Goal: Task Accomplishment & Management: Complete application form

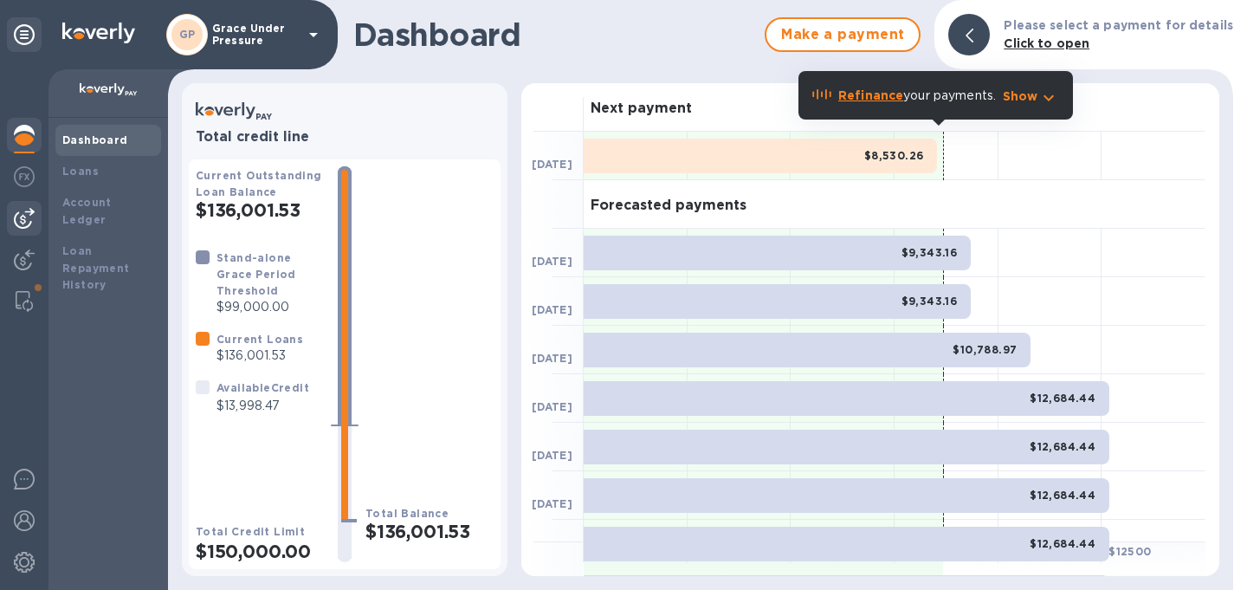
click at [26, 220] on img at bounding box center [24, 218] width 21 height 21
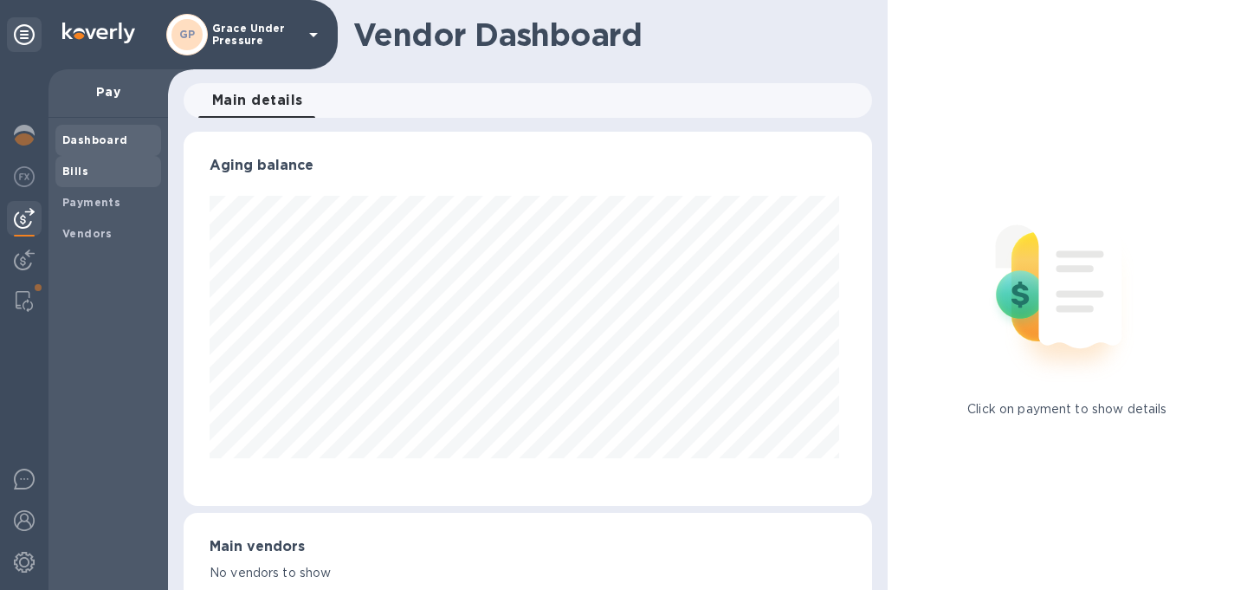
scroll to position [374, 681]
click at [69, 174] on b "Bills" at bounding box center [75, 171] width 26 height 13
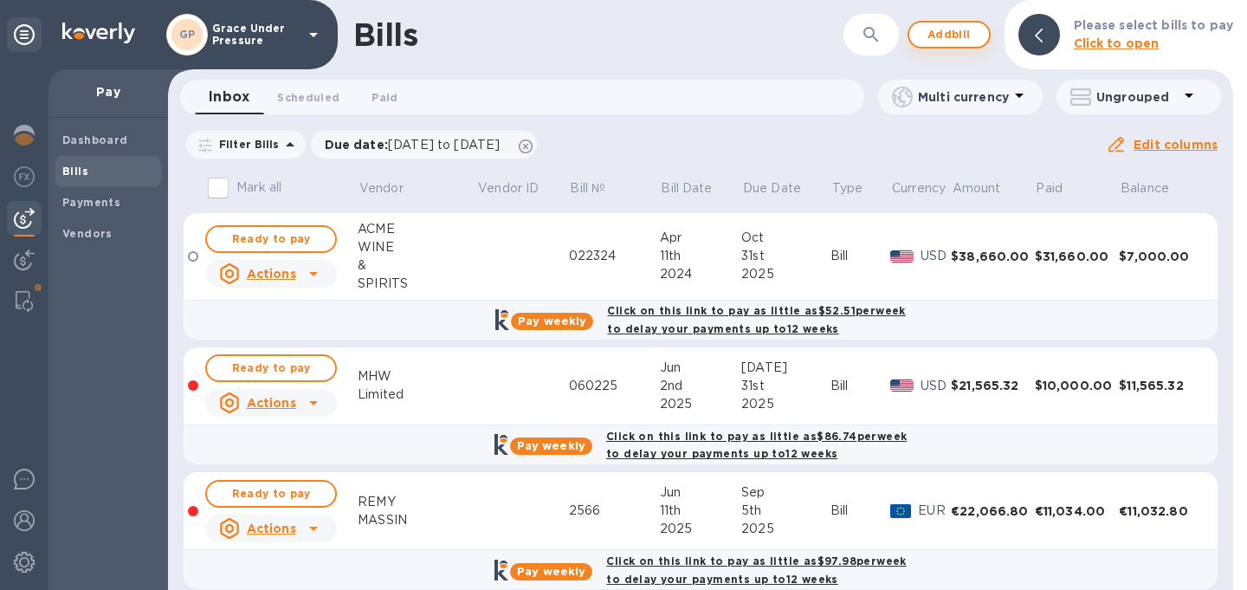
click at [946, 37] on span "Add bill" at bounding box center [949, 34] width 52 height 21
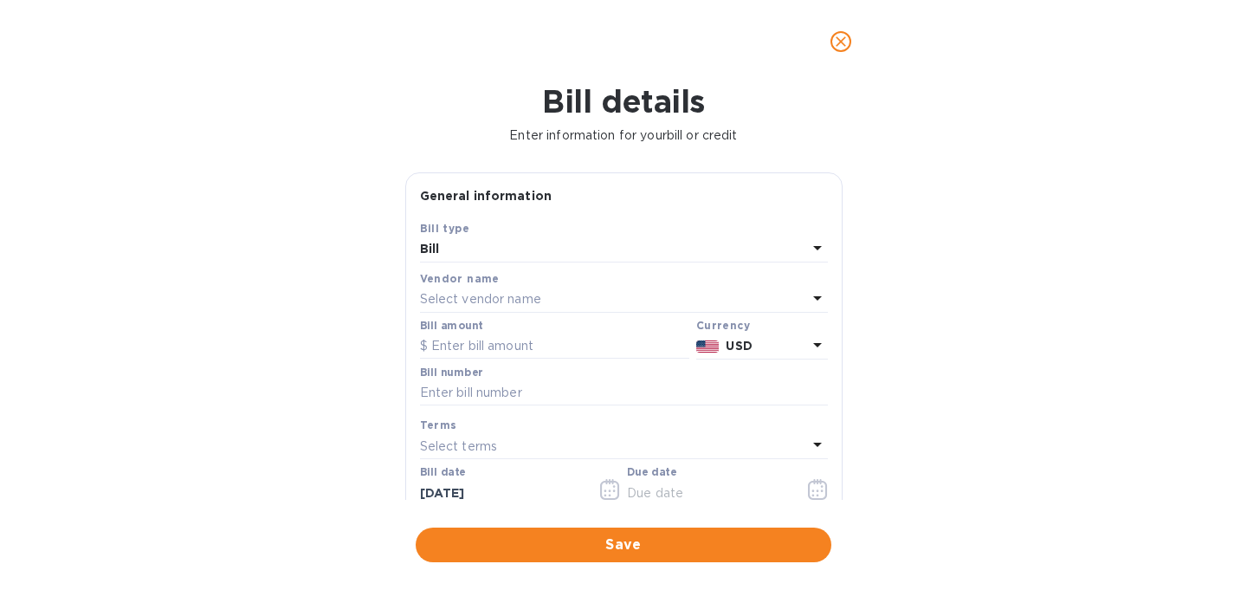
click at [518, 308] on p "Select vendor name" at bounding box center [480, 299] width 121 height 18
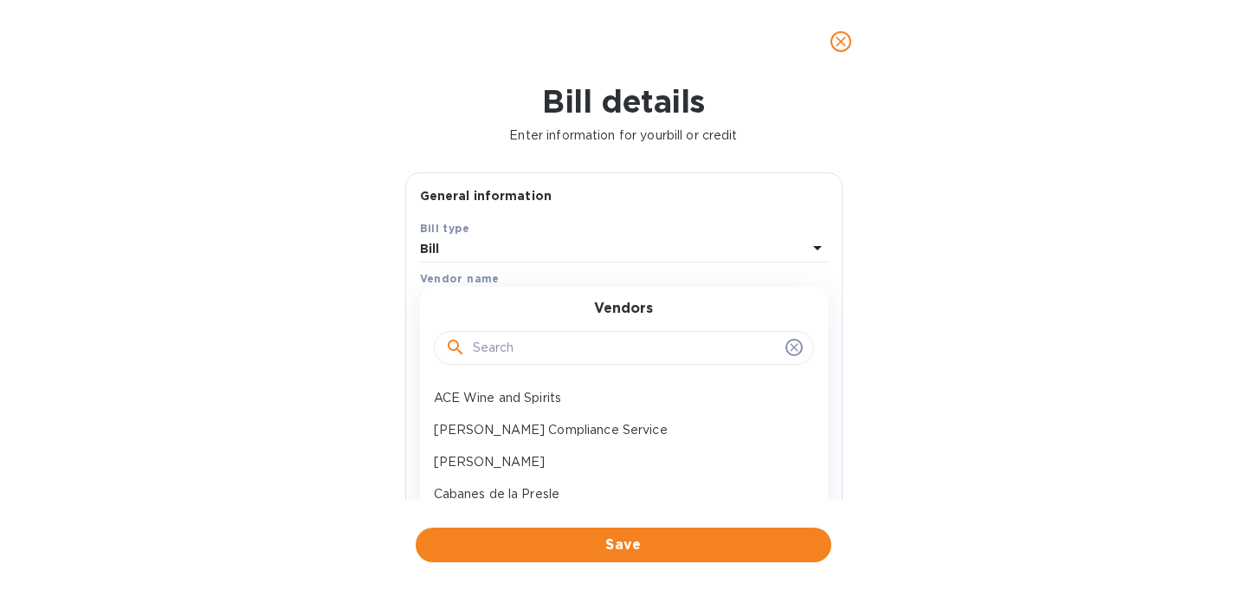
click at [522, 345] on div at bounding box center [624, 348] width 380 height 35
click at [519, 361] on input "text" at bounding box center [626, 348] width 306 height 26
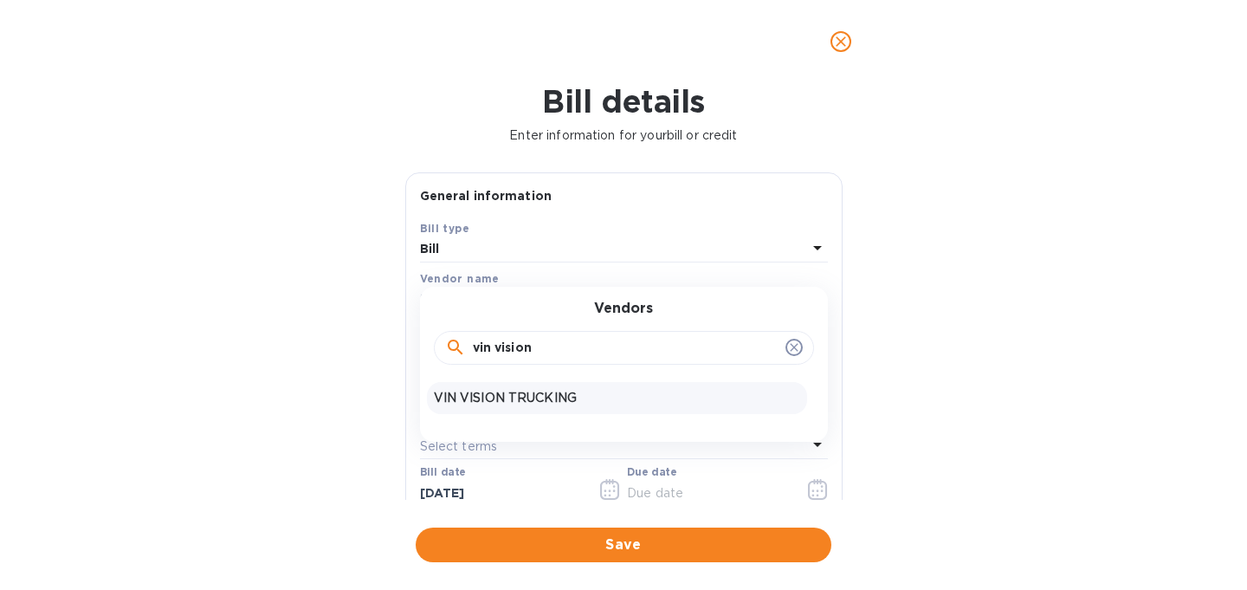
type input "vin vision"
click at [528, 406] on p "VIN VISION TRUCKING" at bounding box center [617, 398] width 366 height 18
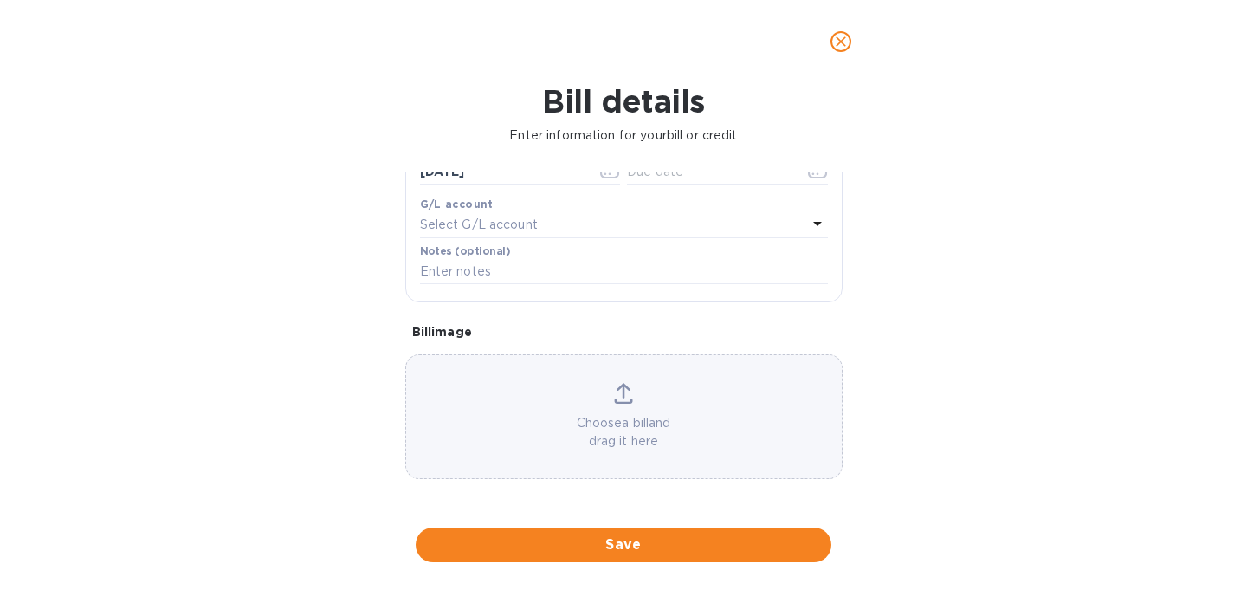
scroll to position [374, 0]
click at [532, 405] on div "Choose a bill and drag it here" at bounding box center [623, 417] width 435 height 68
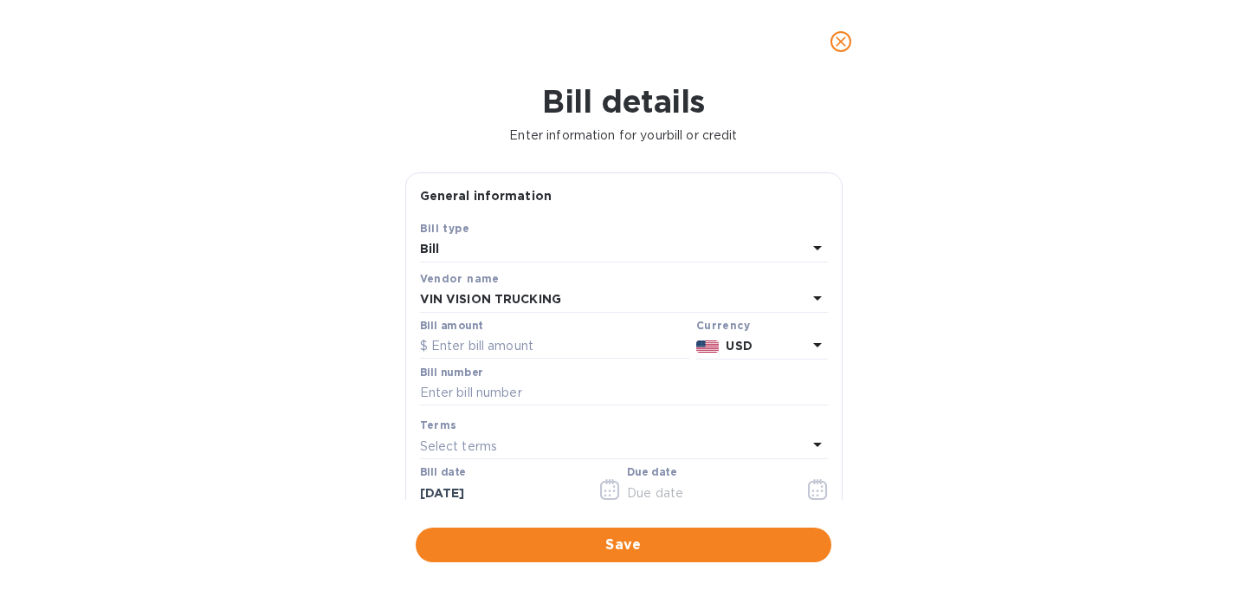
scroll to position [12, 0]
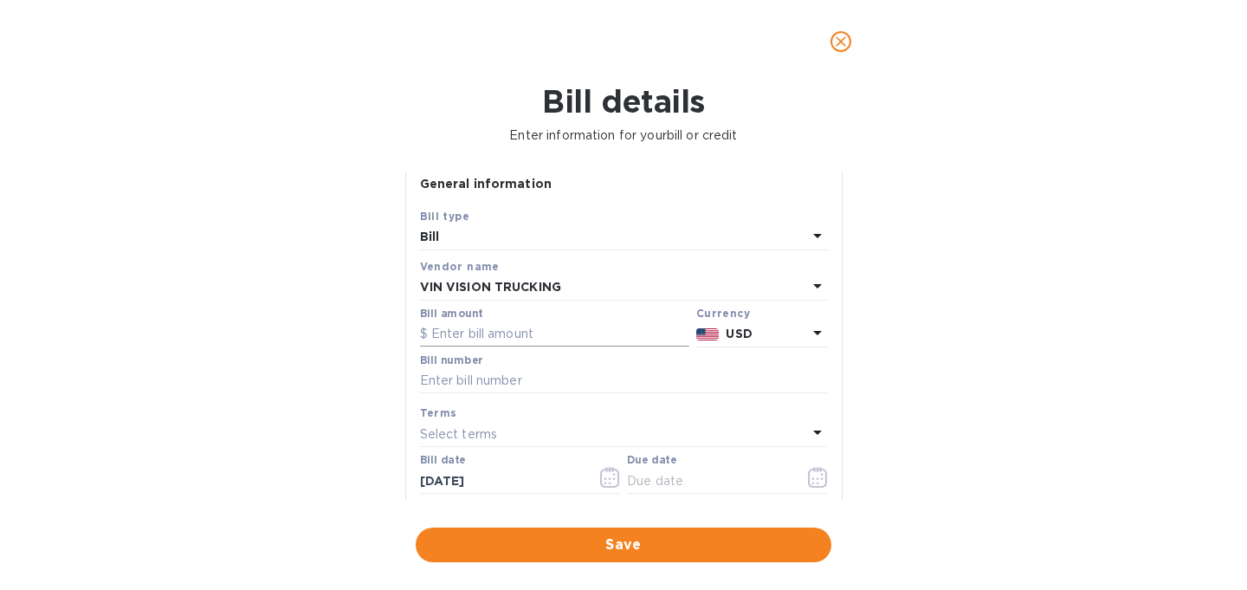
click at [548, 347] on input "text" at bounding box center [554, 334] width 269 height 26
type input "3,021.39"
click at [578, 394] on input "text" at bounding box center [624, 381] width 408 height 26
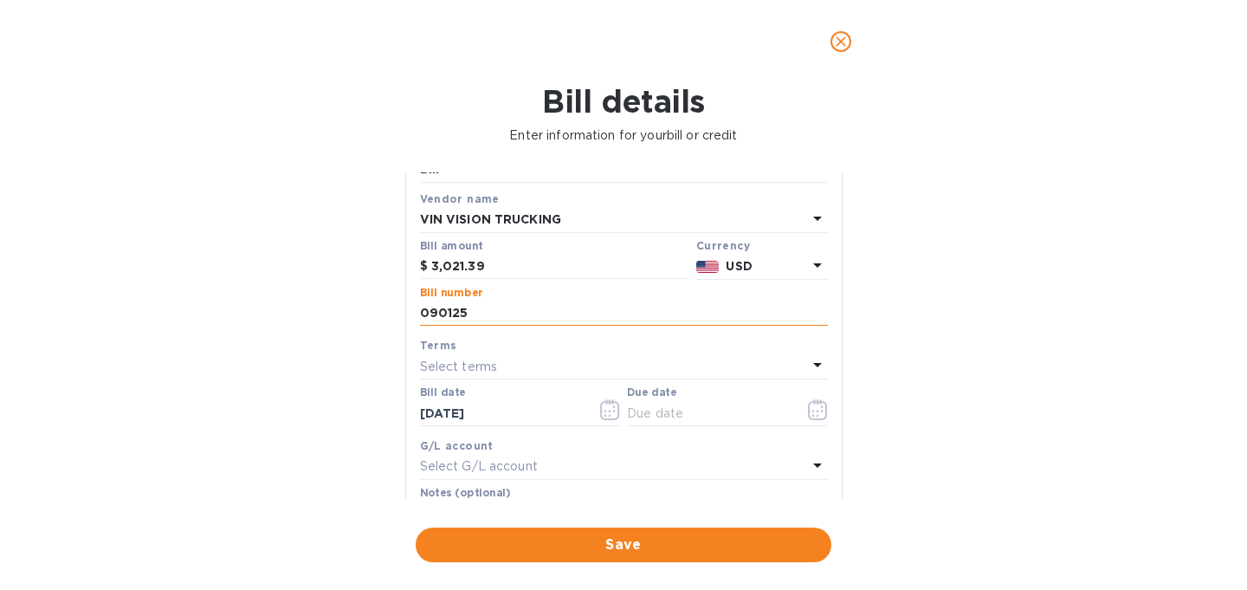
scroll to position [116, 0]
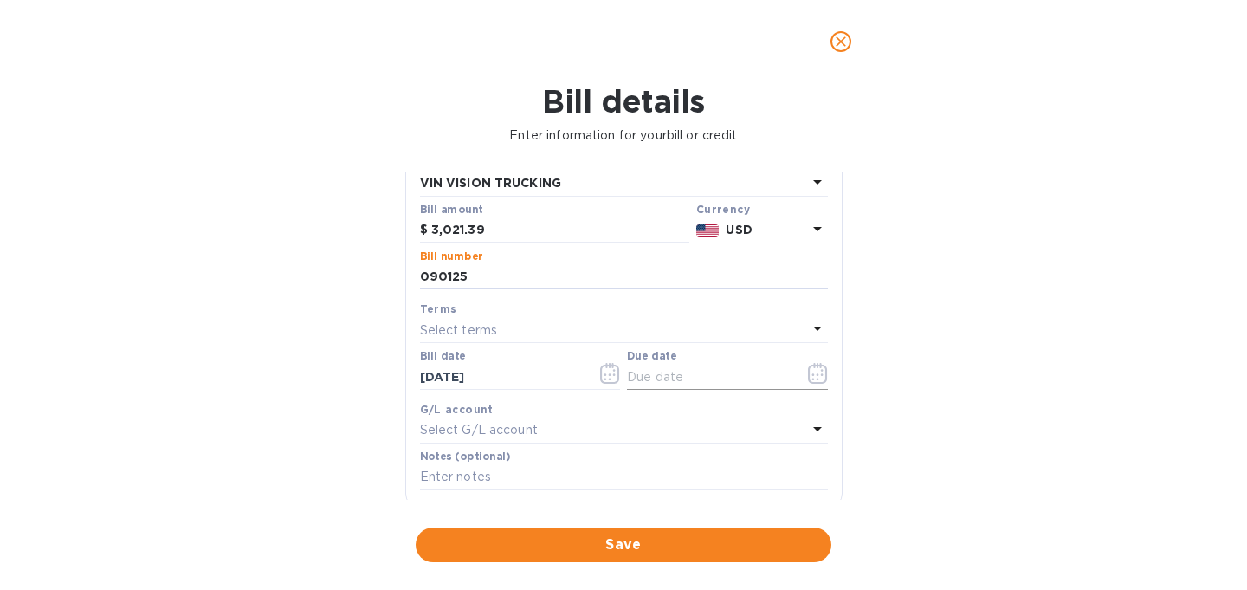
type input "090125"
click at [812, 384] on icon "button" at bounding box center [818, 373] width 20 height 21
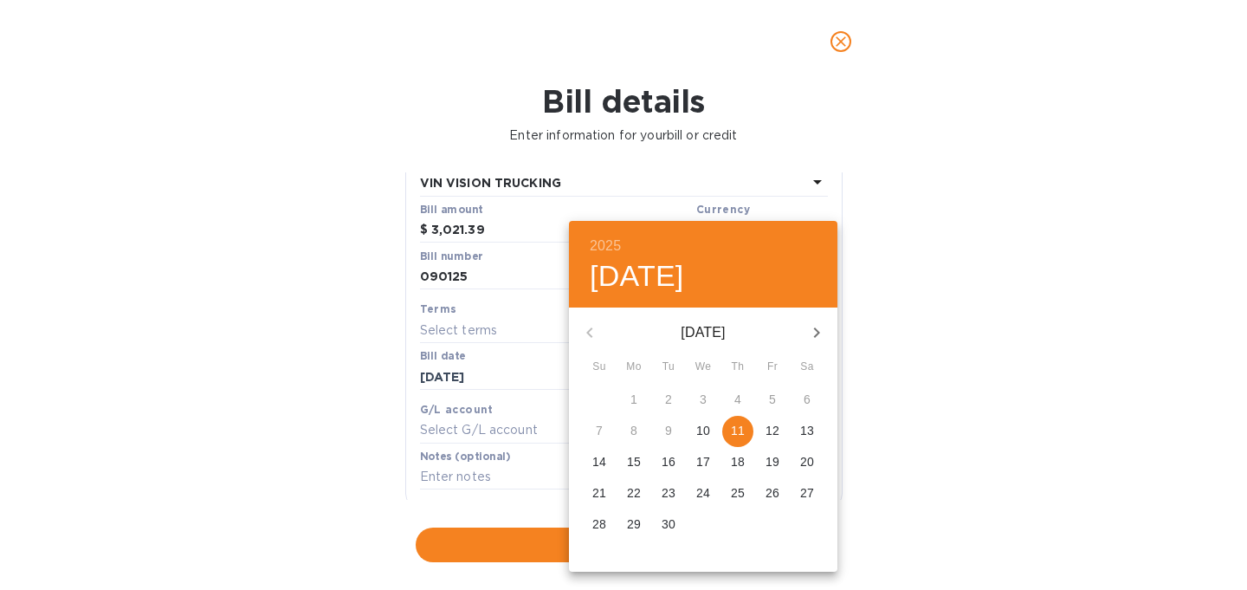
click at [773, 465] on p "19" at bounding box center [772, 461] width 14 height 17
type input "[DATE]"
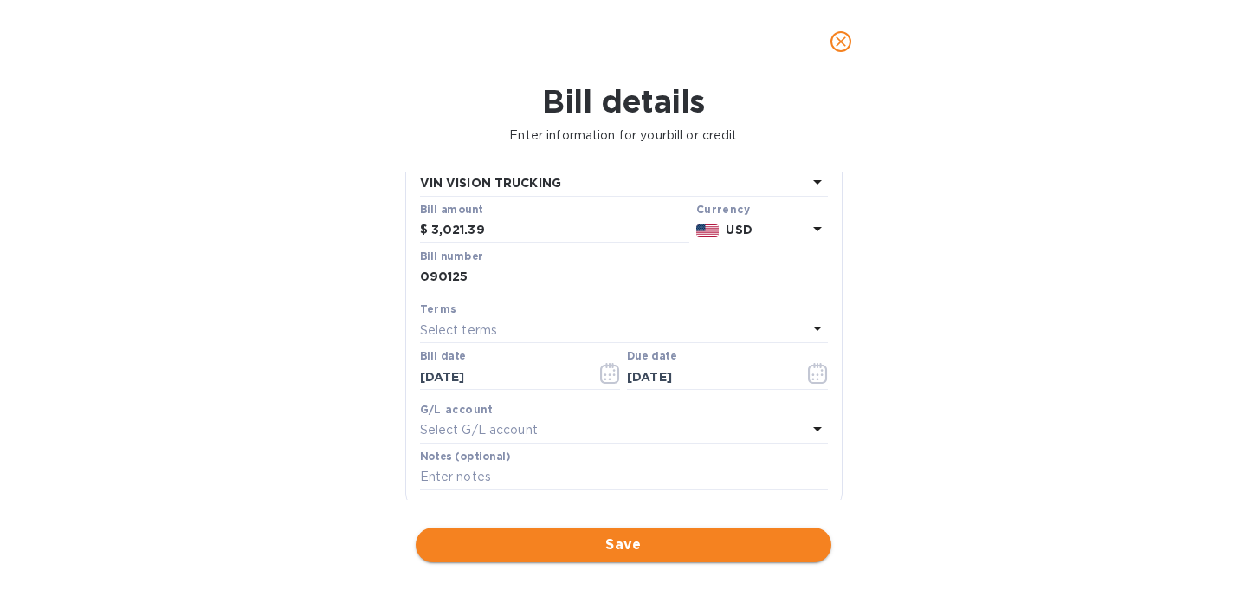
click at [667, 538] on span "Save" at bounding box center [623, 544] width 388 height 21
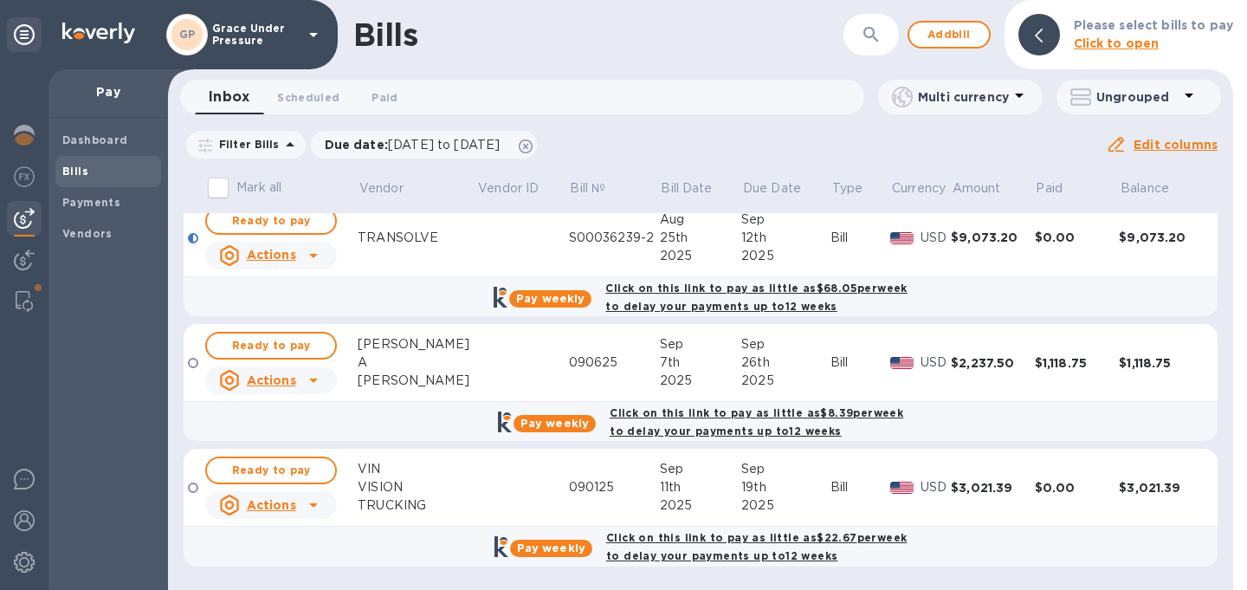
scroll to position [1186, 0]
click at [278, 460] on span "Ready to pay" at bounding box center [271, 470] width 100 height 21
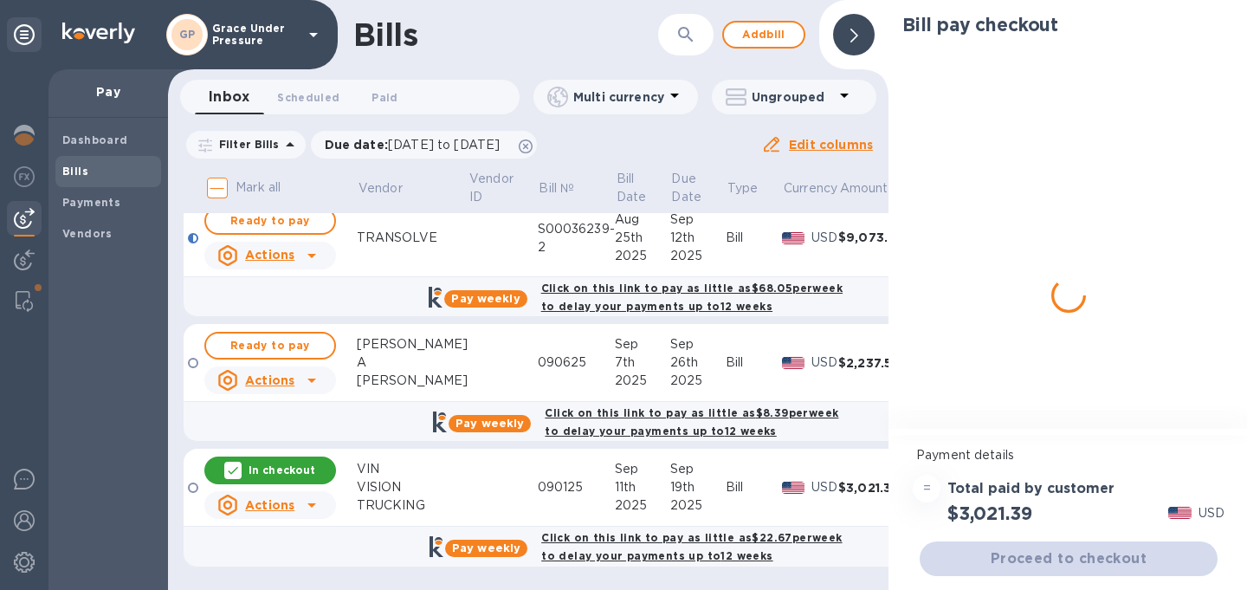
scroll to position [1196, 0]
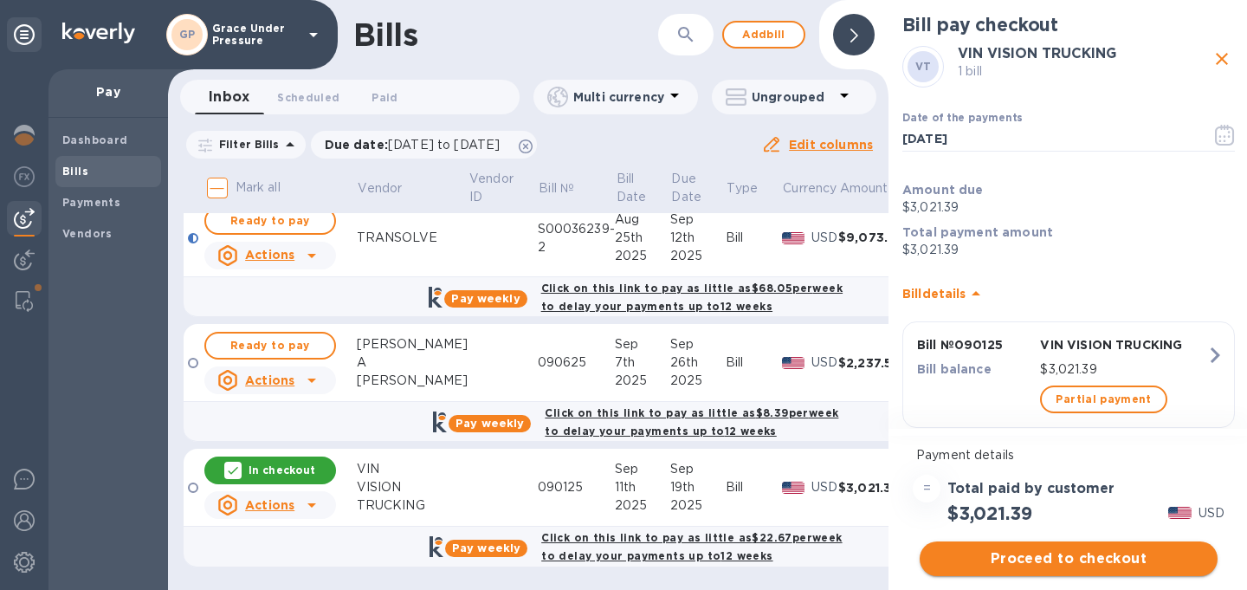
click at [1078, 557] on span "Proceed to checkout" at bounding box center [1068, 558] width 270 height 21
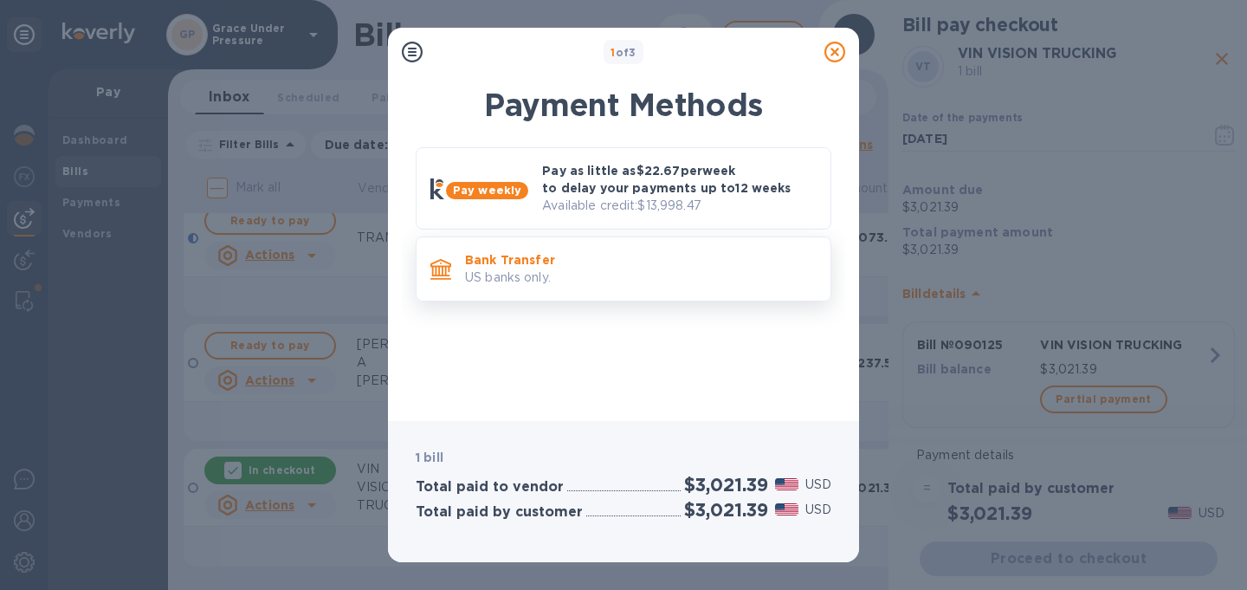
click at [669, 270] on p "US banks only." at bounding box center [641, 277] width 352 height 18
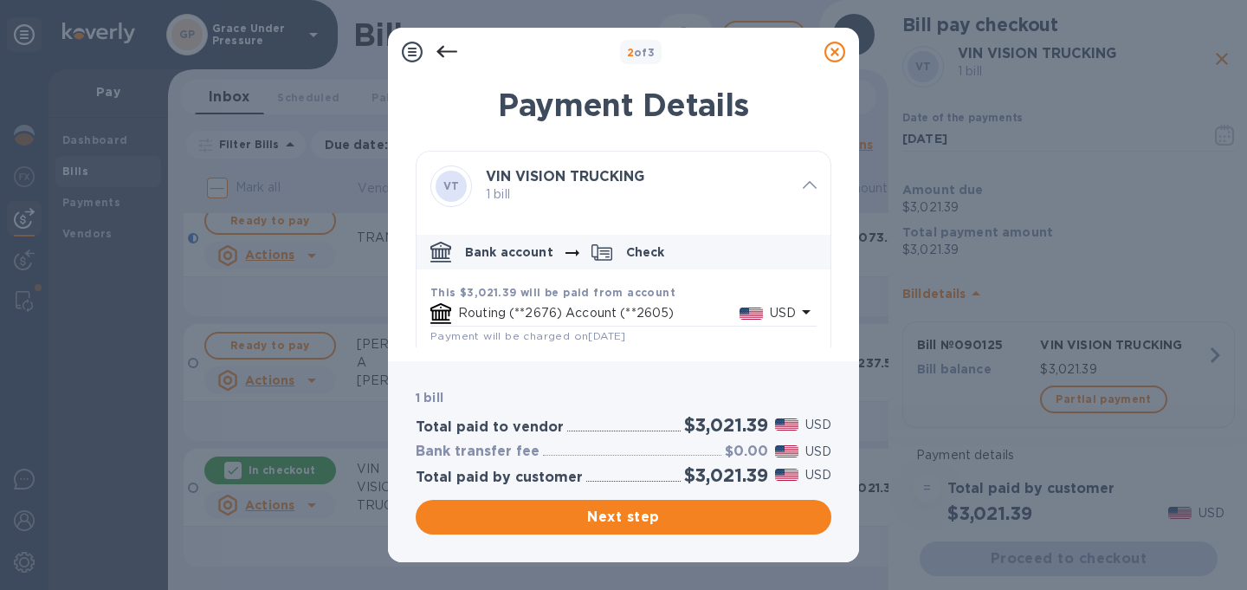
click at [838, 52] on icon at bounding box center [834, 52] width 21 height 21
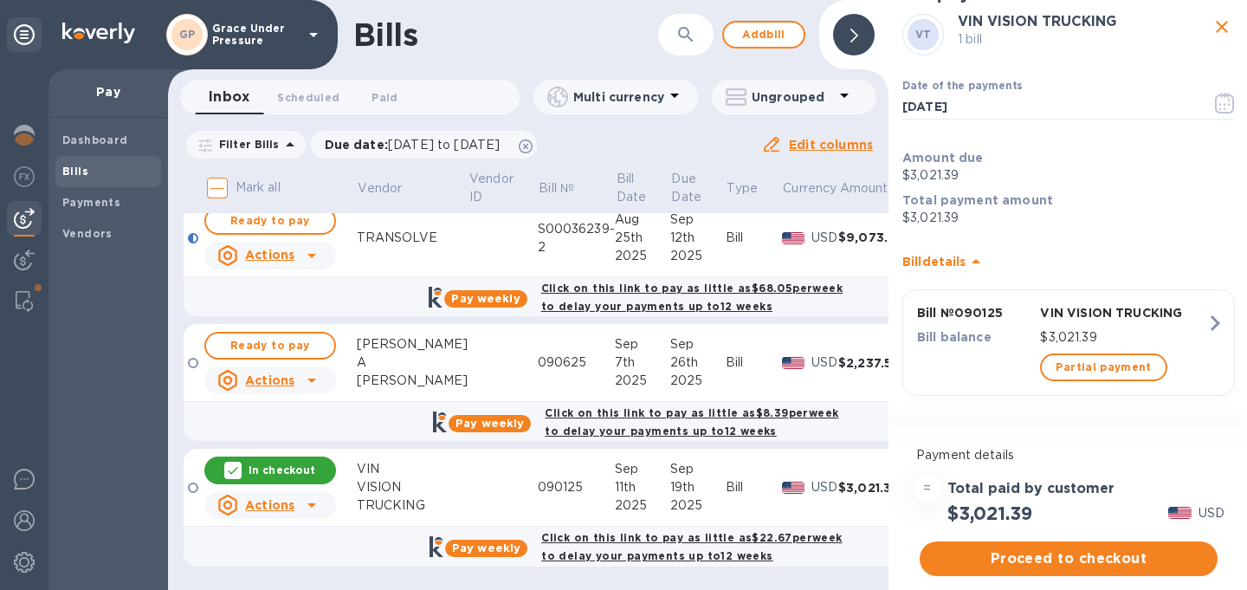
scroll to position [0, 0]
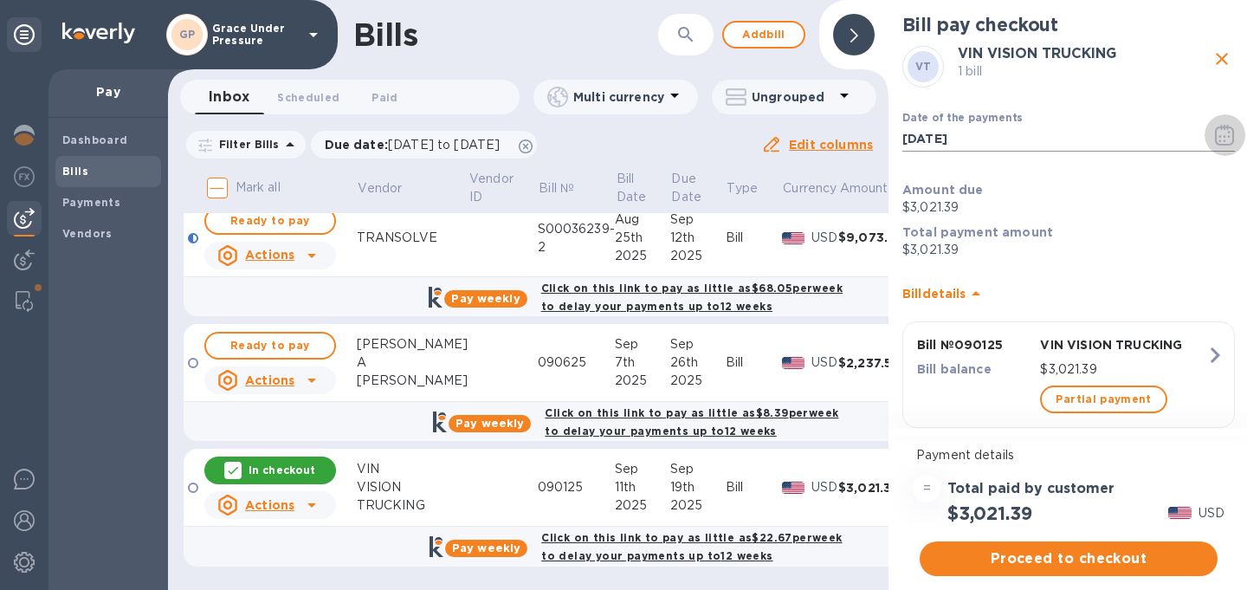
click at [1215, 135] on icon "button" at bounding box center [1225, 135] width 20 height 21
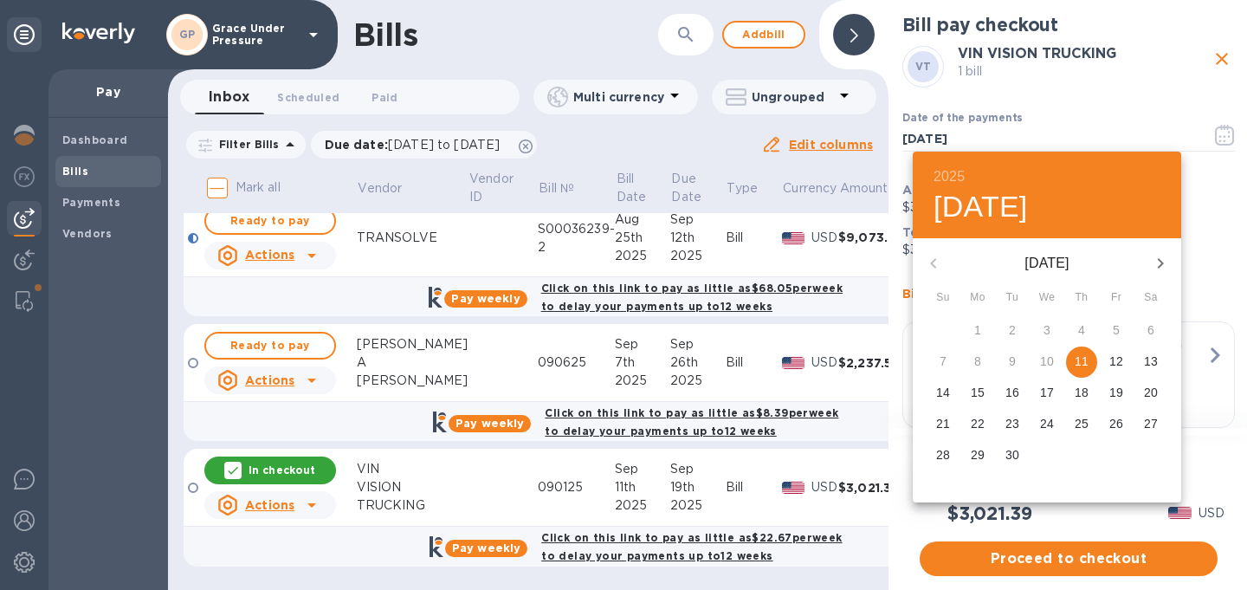
click at [1073, 87] on div at bounding box center [623, 295] width 1247 height 590
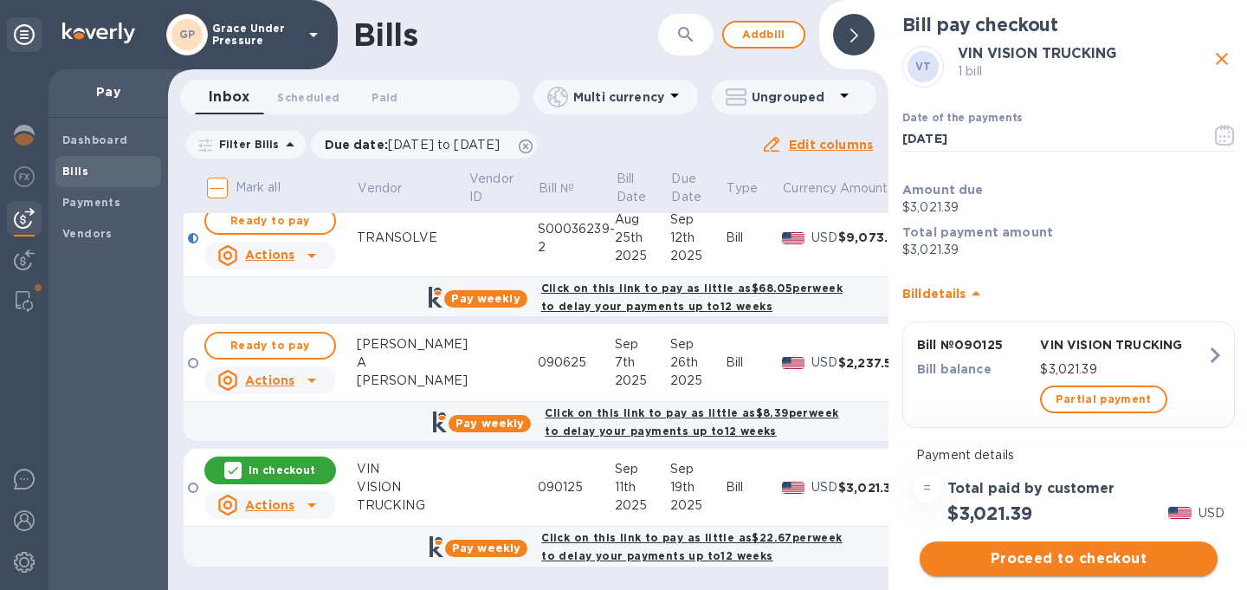
click at [1032, 555] on span "Proceed to checkout" at bounding box center [1068, 558] width 270 height 21
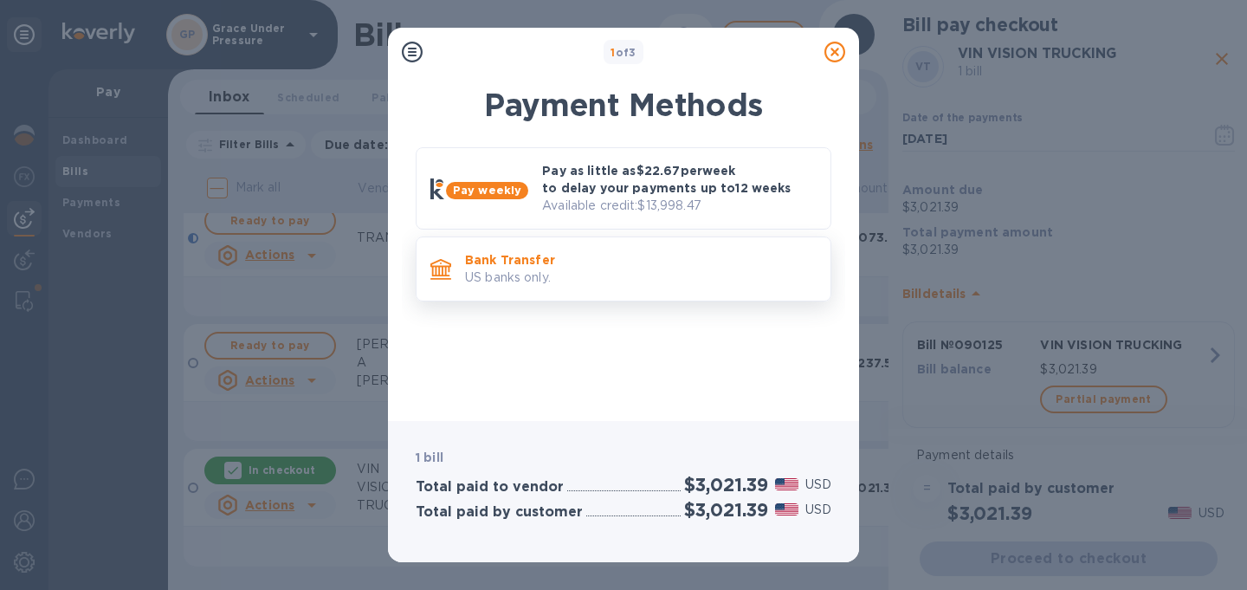
click at [642, 271] on p "US banks only." at bounding box center [641, 277] width 352 height 18
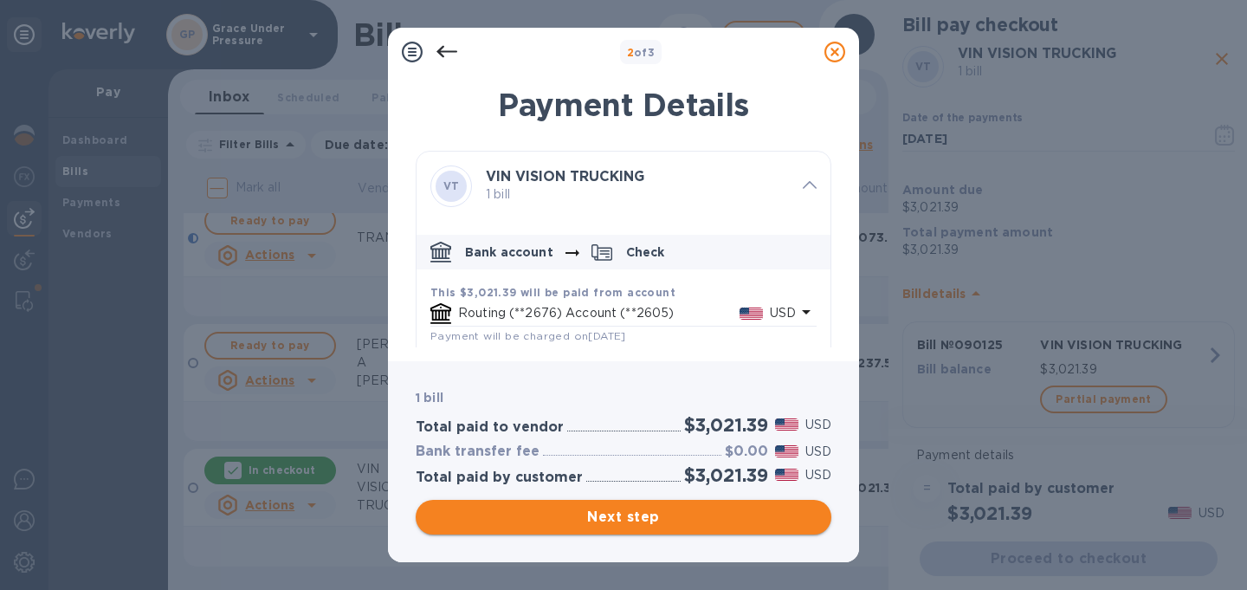
click at [625, 523] on span "Next step" at bounding box center [623, 516] width 388 height 21
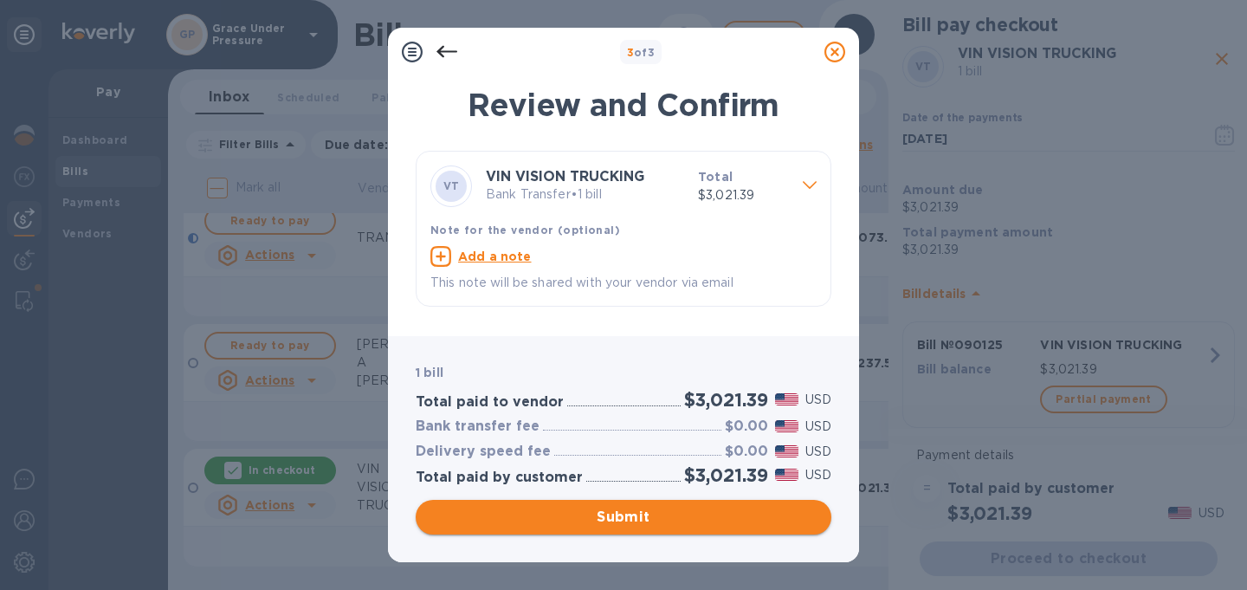
click at [625, 519] on span "Submit" at bounding box center [623, 516] width 388 height 21
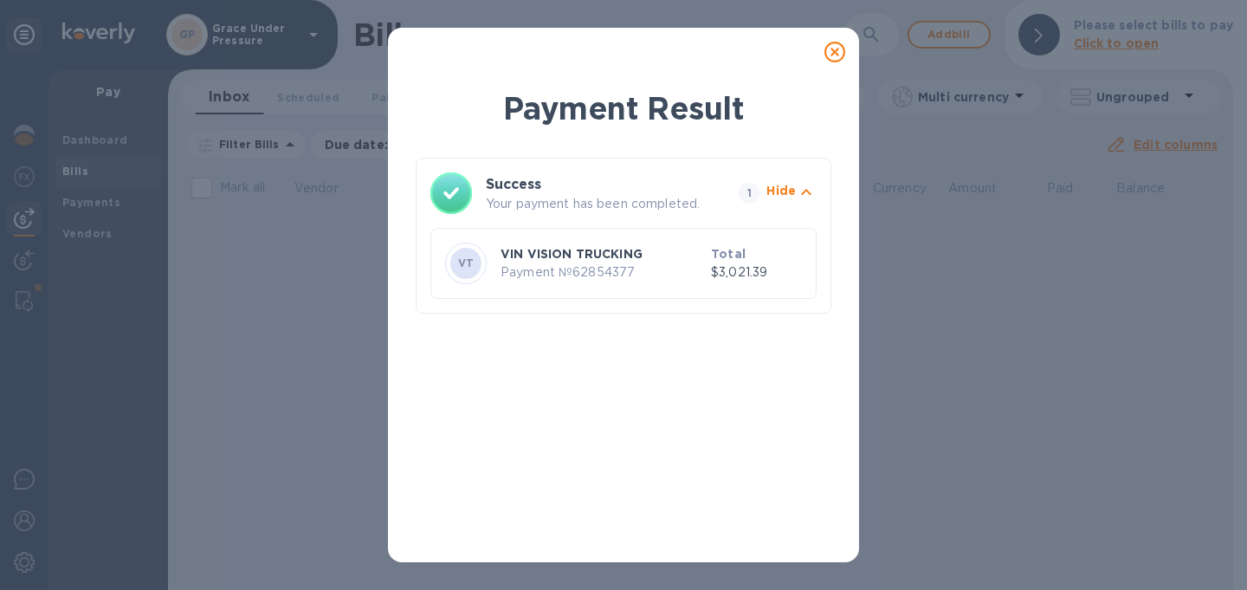
click at [829, 52] on icon at bounding box center [834, 52] width 21 height 21
